Goal: Navigation & Orientation: Find specific page/section

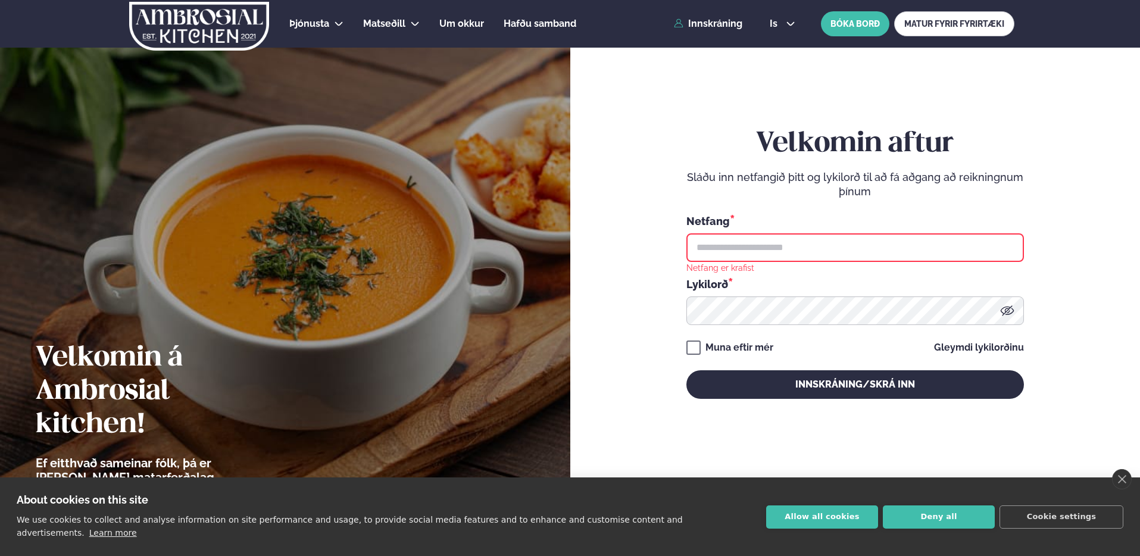
type input "**********"
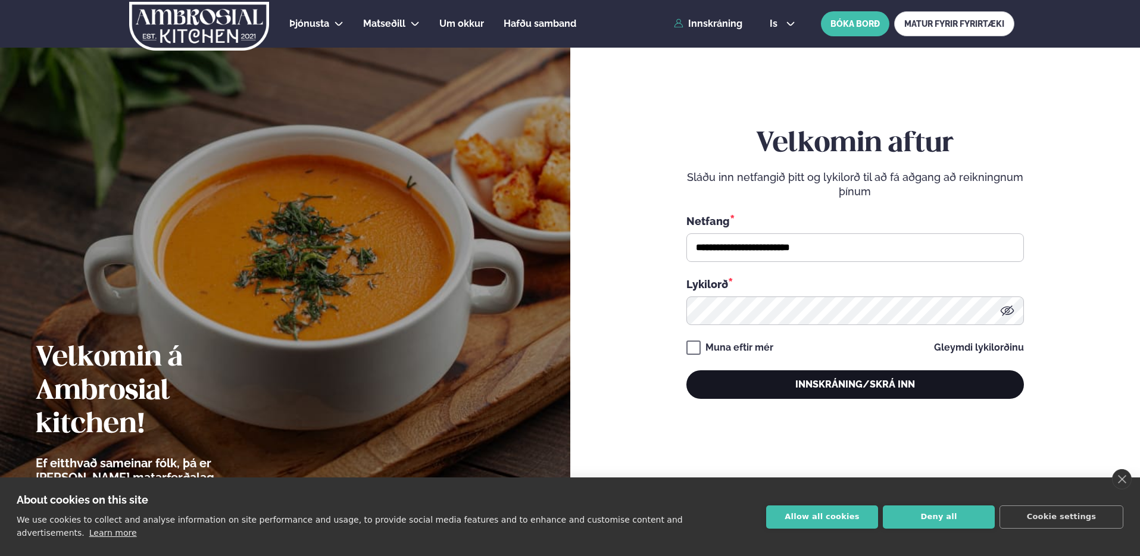
click at [845, 389] on button "Innskráning/Skrá inn" at bounding box center [854, 384] width 337 height 29
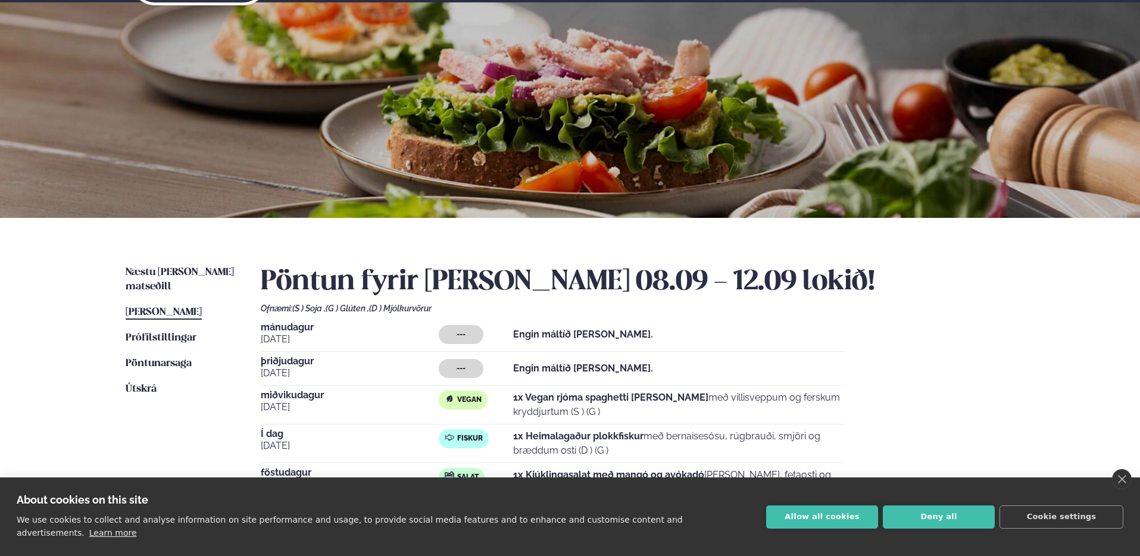
scroll to position [61, 0]
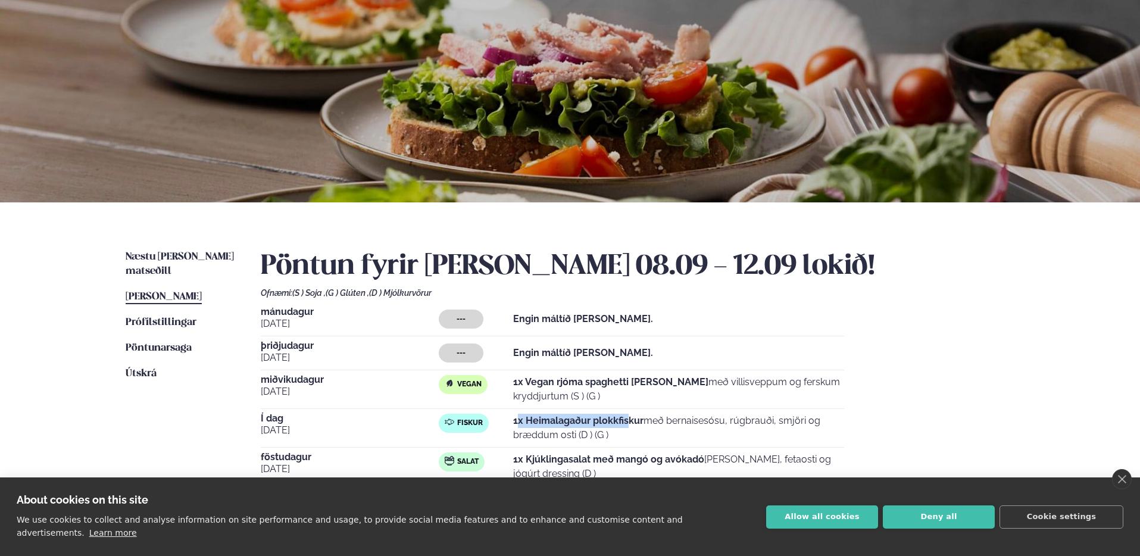
drag, startPoint x: 520, startPoint y: 423, endPoint x: 629, endPoint y: 423, distance: 108.9
click at [629, 423] on strong "1x Heimalagaður plokkfiskur" at bounding box center [578, 420] width 130 height 11
click at [633, 423] on strong "1x Heimalagaður plokkfiskur" at bounding box center [578, 420] width 130 height 11
drag, startPoint x: 508, startPoint y: 421, endPoint x: 648, endPoint y: 426, distance: 139.9
click at [648, 426] on div "Fiskur 1x Heimalagaður plokkfiskur með bernaisesósu, rúgbrauði, smjöri og brædd…" at bounding box center [641, 428] width 405 height 29
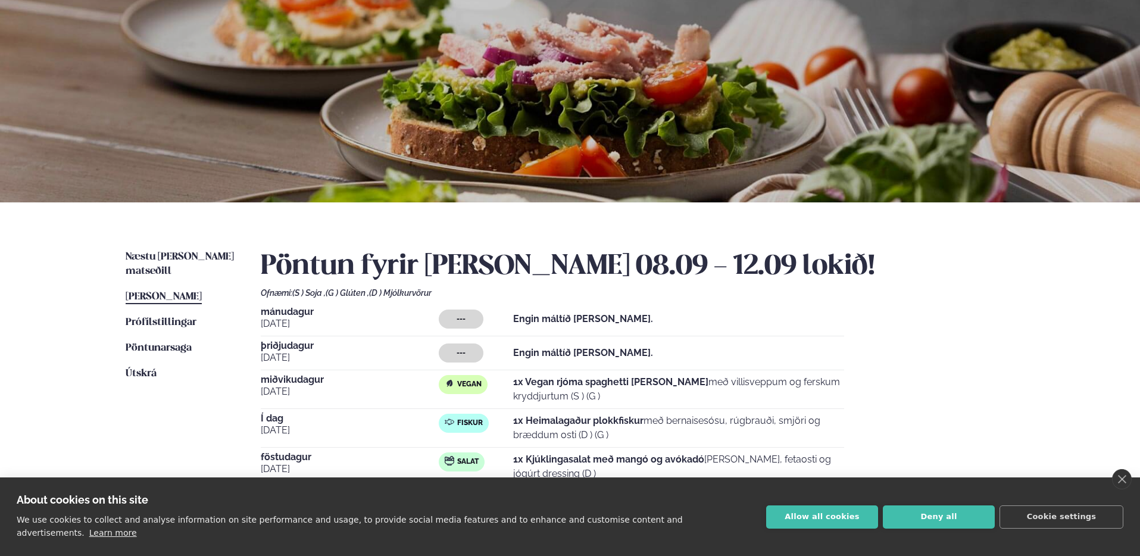
click at [189, 245] on div "Næstu [PERSON_NAME] matseðill Næsta vika [PERSON_NAME] matseðill [PERSON_NAME] …" at bounding box center [570, 395] width 960 height 386
click at [187, 252] on span "Næstu [PERSON_NAME] matseðill" at bounding box center [180, 264] width 108 height 24
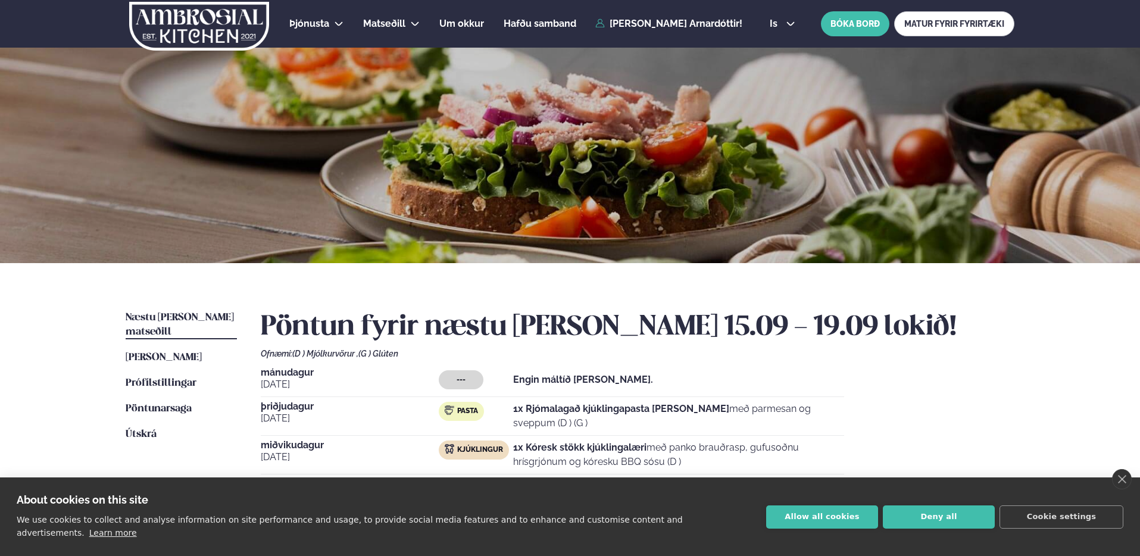
click at [126, 356] on ul "Næstu [PERSON_NAME] matseðill Næsta vika [PERSON_NAME] matseðill [PERSON_NAME] …" at bounding box center [181, 461] width 111 height 300
click at [160, 352] on span "[PERSON_NAME]" at bounding box center [164, 357] width 76 height 10
